Goal: Find specific page/section: Find specific page/section

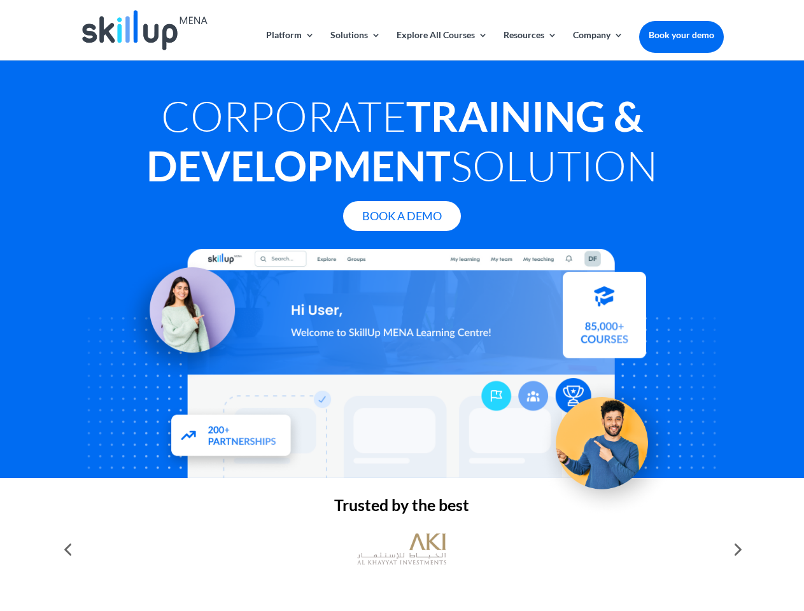
click at [402, 306] on div at bounding box center [401, 363] width 643 height 229
click at [355, 45] on link "Solutions" at bounding box center [356, 46] width 50 height 30
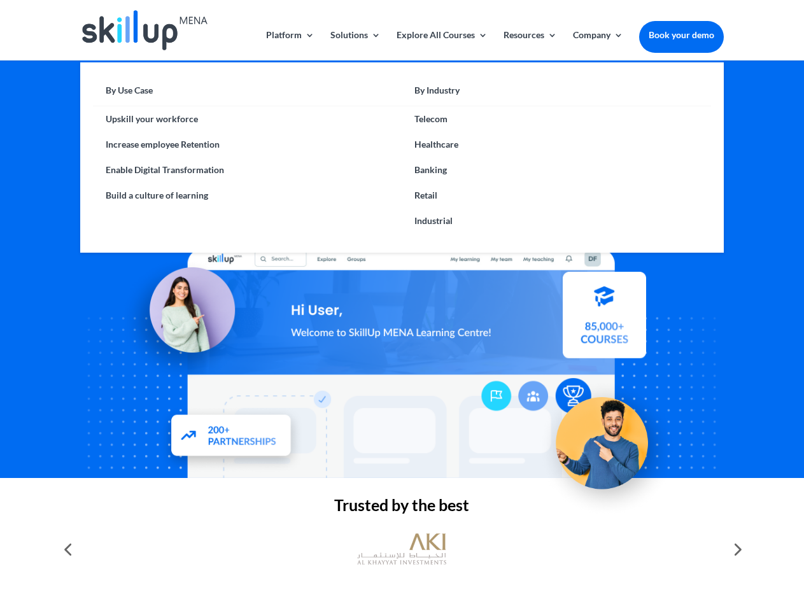
click at [441, 45] on link "Explore All Courses" at bounding box center [442, 46] width 91 height 30
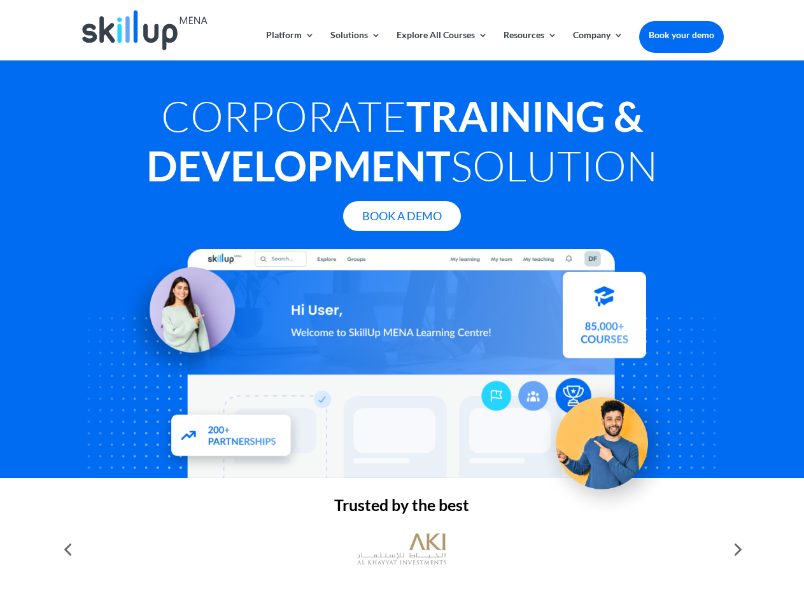
click at [529, 45] on link "Resources" at bounding box center [530, 46] width 53 height 30
click at [598, 45] on link "Company" at bounding box center [598, 46] width 50 height 30
click at [402, 550] on img at bounding box center [401, 549] width 89 height 45
